Goal: Navigation & Orientation: Find specific page/section

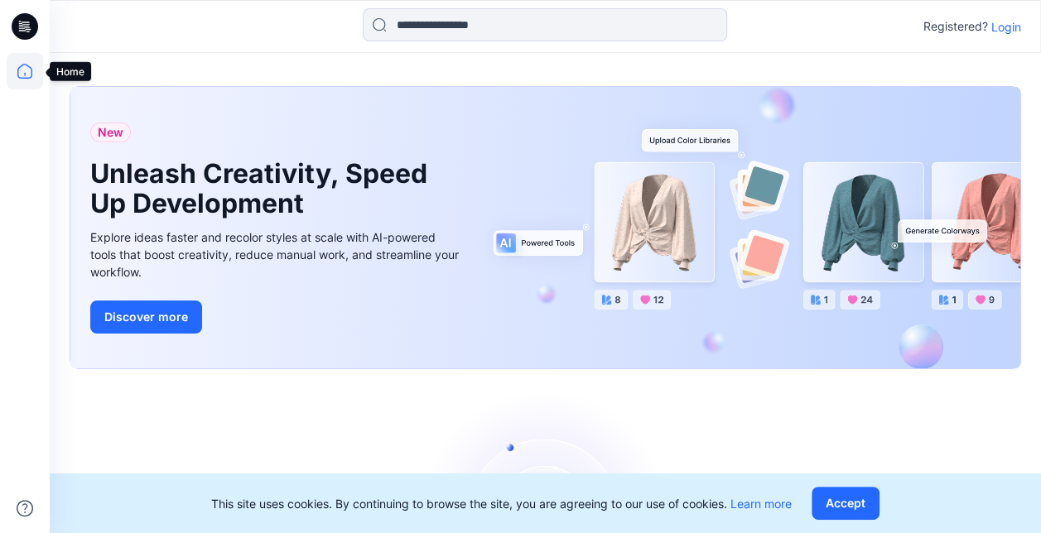
click at [19, 68] on icon at bounding box center [24, 71] width 15 height 15
click at [24, 25] on icon at bounding box center [25, 24] width 7 height 1
click at [1006, 28] on p "Login" at bounding box center [1006, 26] width 30 height 17
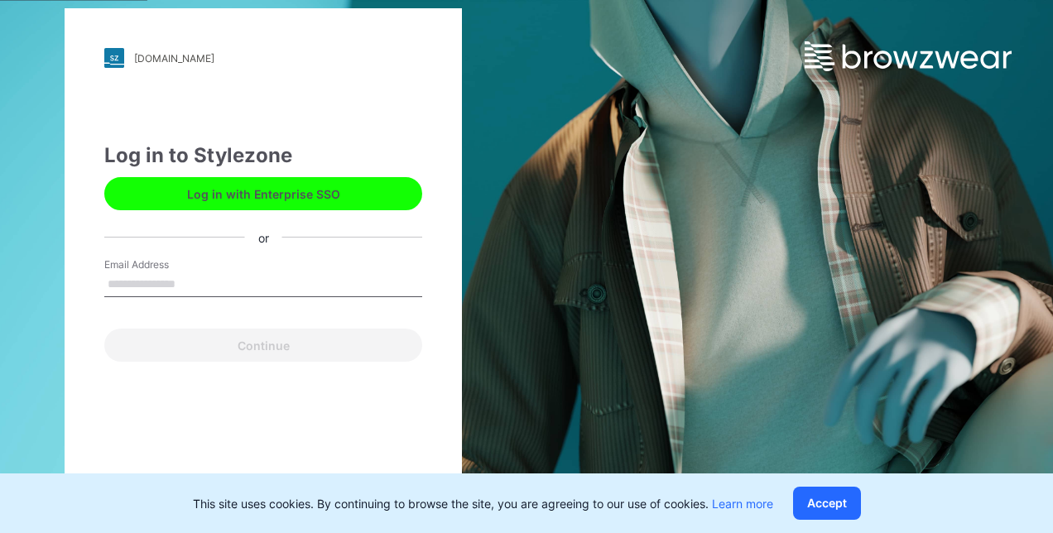
click at [142, 285] on input "Email Address" at bounding box center [263, 284] width 318 height 25
type input "**********"
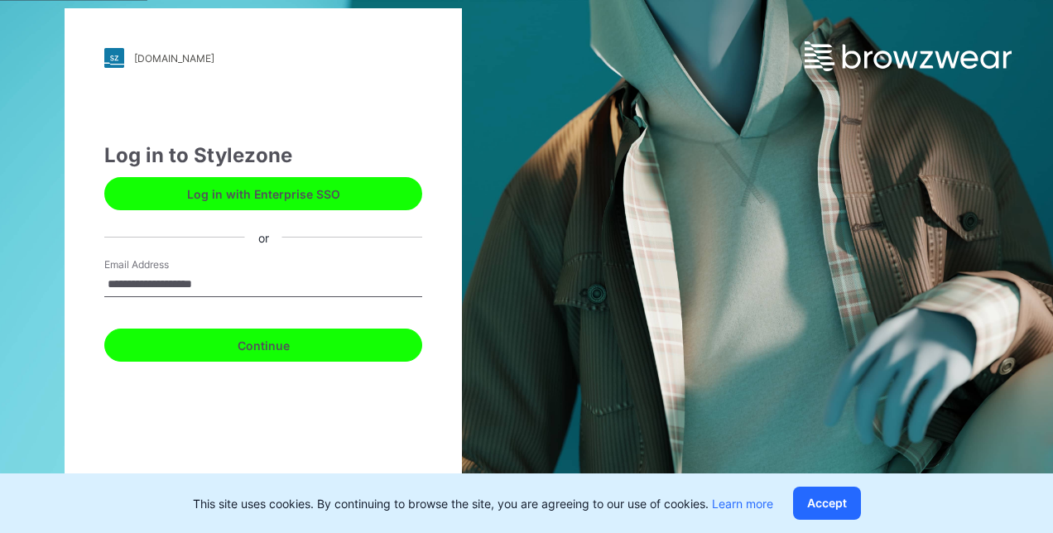
click at [284, 351] on button "Continue" at bounding box center [263, 345] width 318 height 33
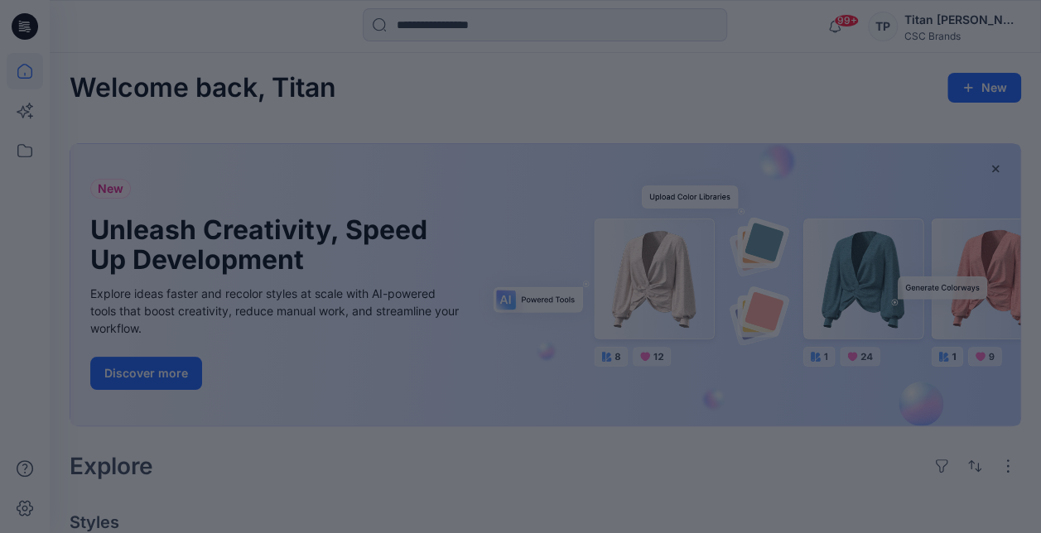
click at [25, 154] on div at bounding box center [520, 266] width 1041 height 533
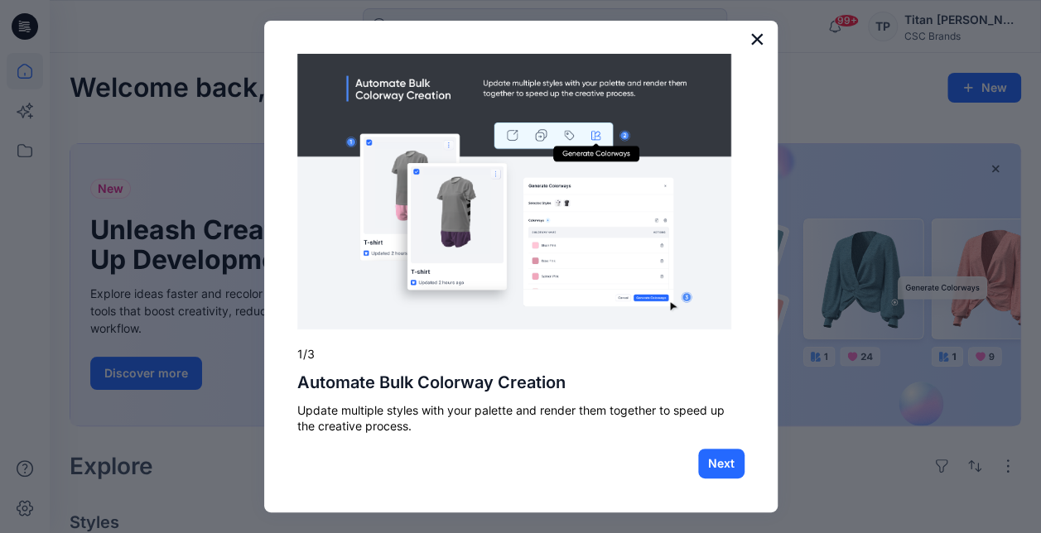
click at [753, 41] on button "×" at bounding box center [757, 39] width 16 height 26
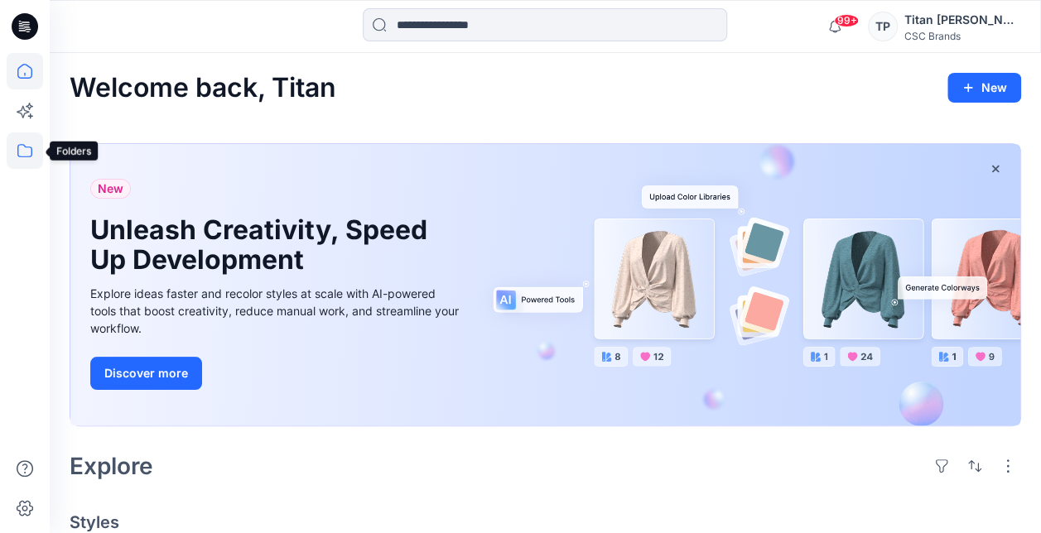
click at [23, 154] on icon at bounding box center [25, 150] width 36 height 36
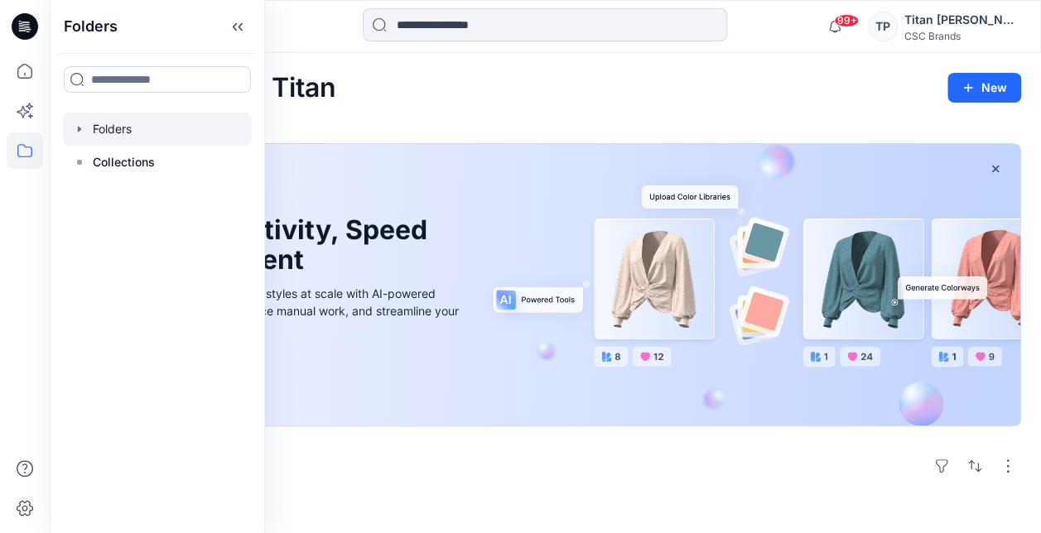
click at [87, 127] on div at bounding box center [157, 129] width 189 height 33
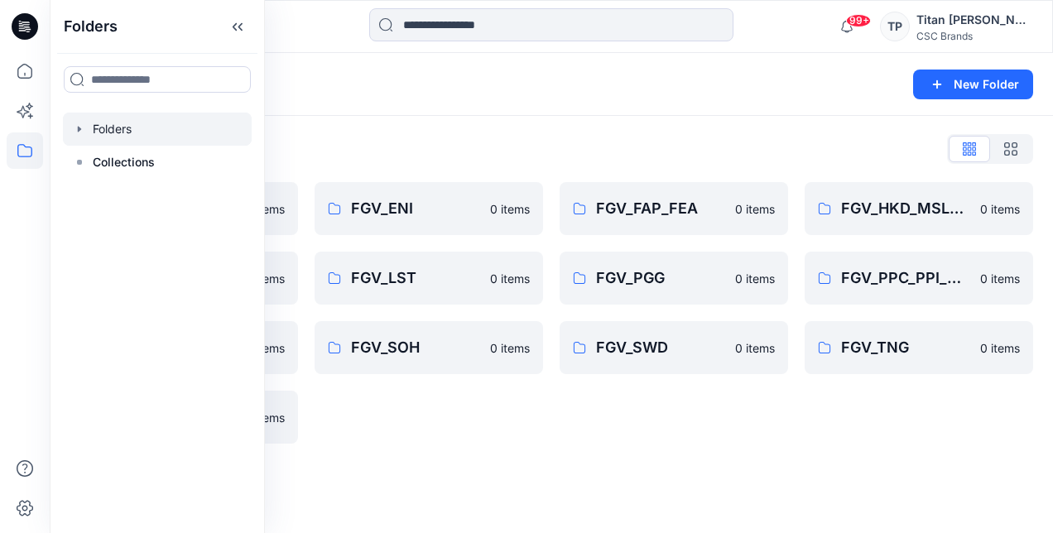
click at [571, 462] on div "Folders List FGV_ATC_ATI 0 items FGV_HNG 0 items FGV_SHJ 0 items FGV_VV2_VVC 0 …" at bounding box center [551, 290] width 1003 height 348
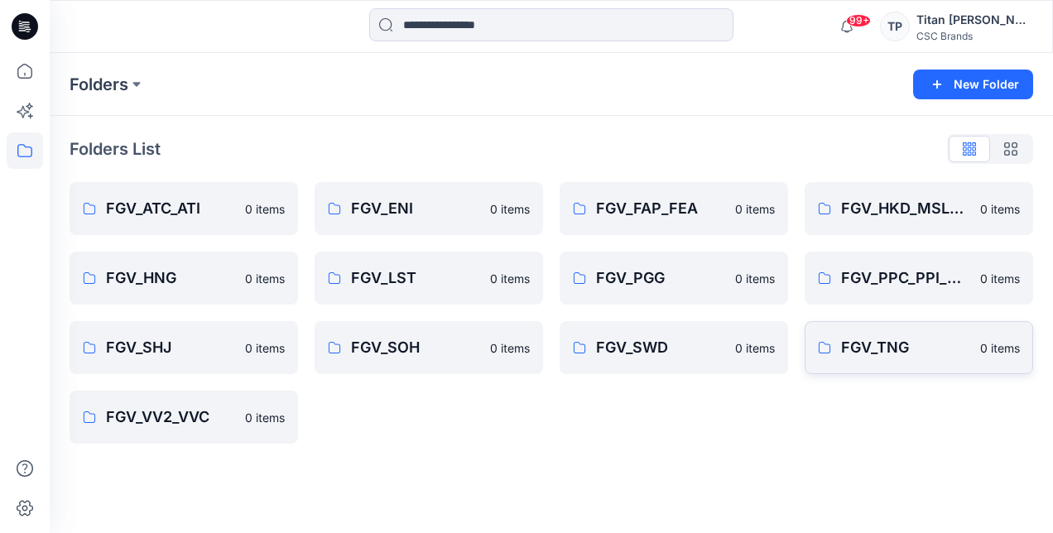
click at [858, 346] on p "FGV_TNG" at bounding box center [905, 347] width 129 height 23
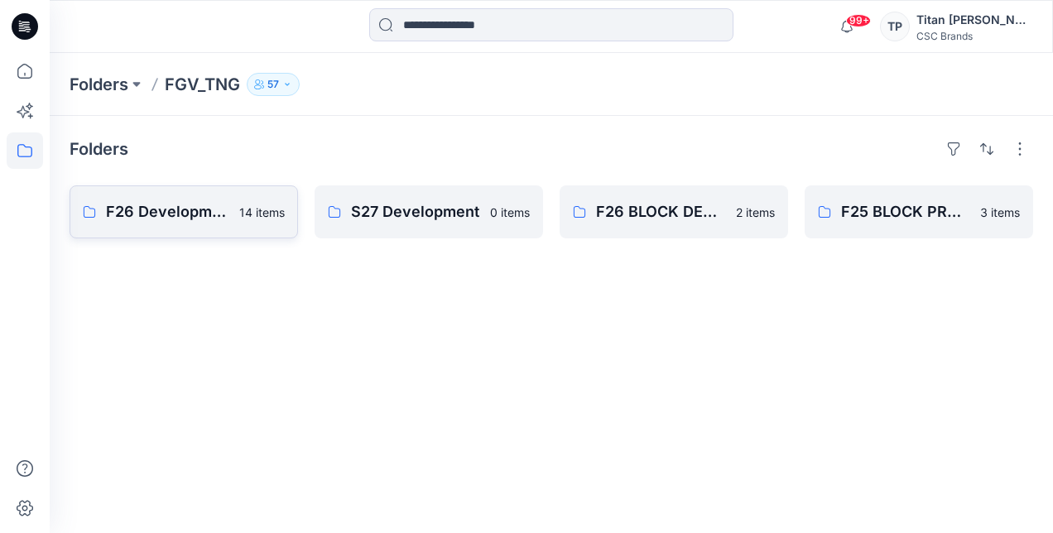
click at [175, 202] on p "F26 Development" at bounding box center [167, 211] width 123 height 23
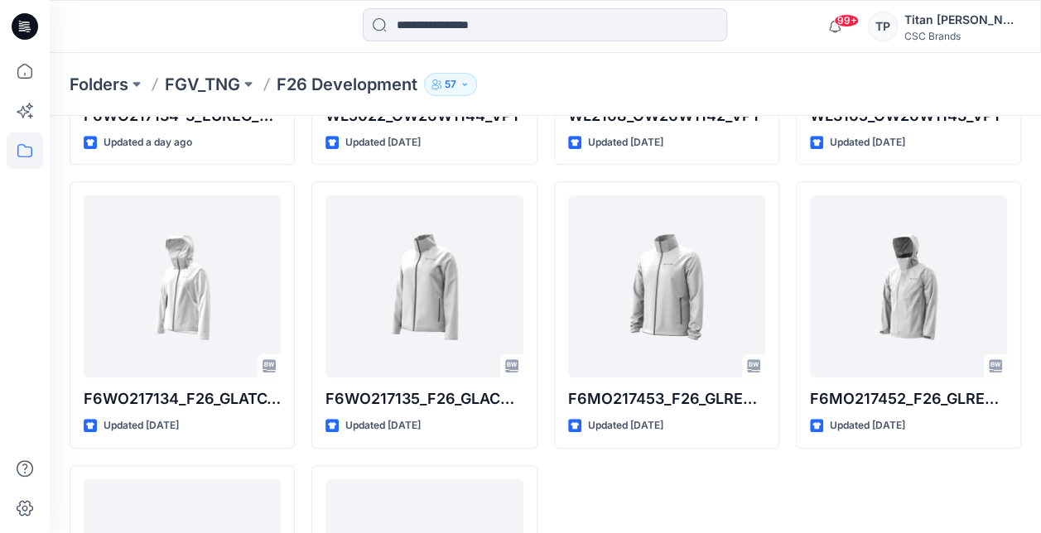
scroll to position [538, 0]
